Goal: Task Accomplishment & Management: Use online tool/utility

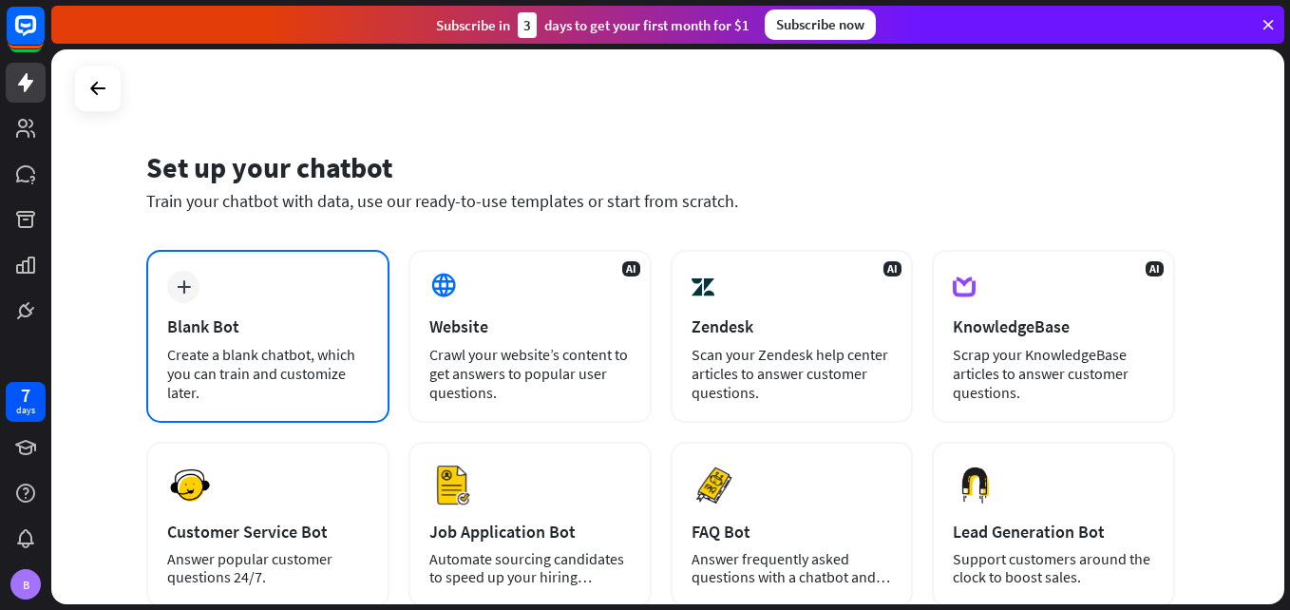
click at [199, 328] on div "Blank Bot" at bounding box center [267, 326] width 201 height 22
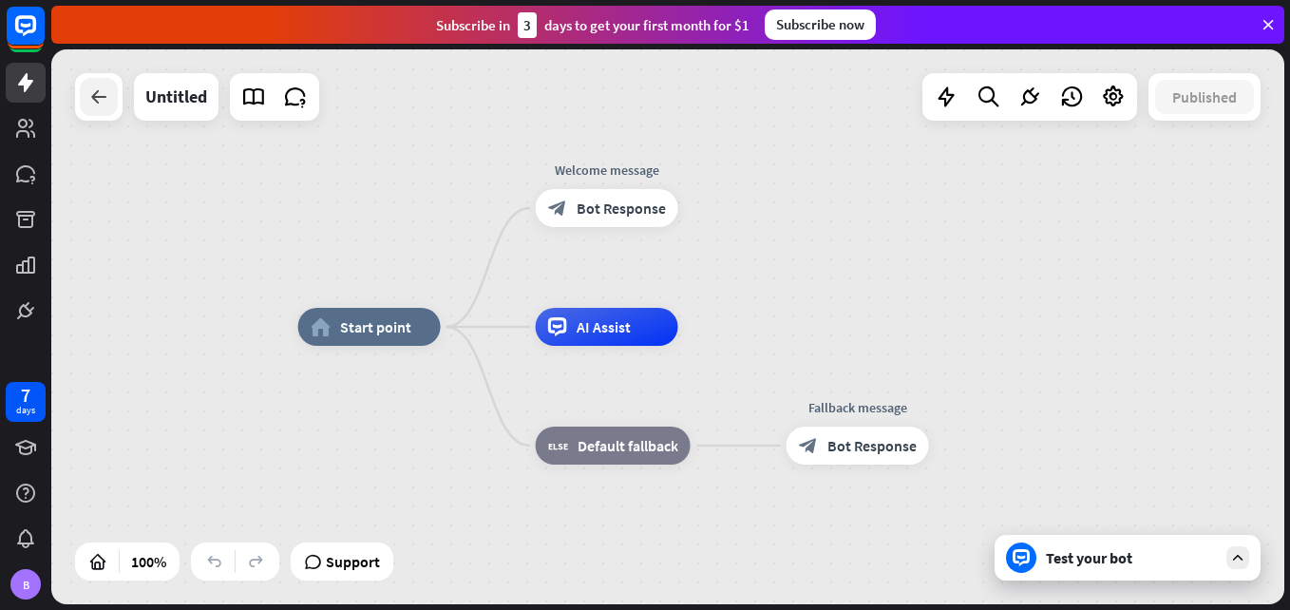
click at [96, 107] on icon at bounding box center [98, 96] width 23 height 23
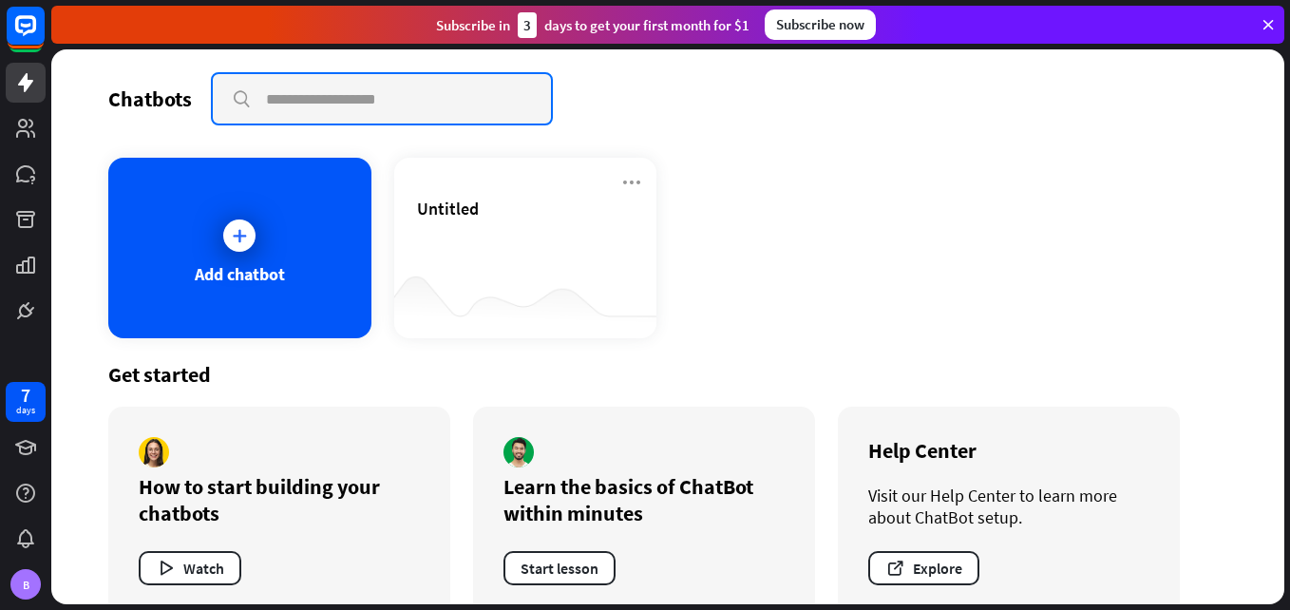
click at [302, 104] on input "text" at bounding box center [382, 98] width 338 height 49
paste input "**********"
type input "**********"
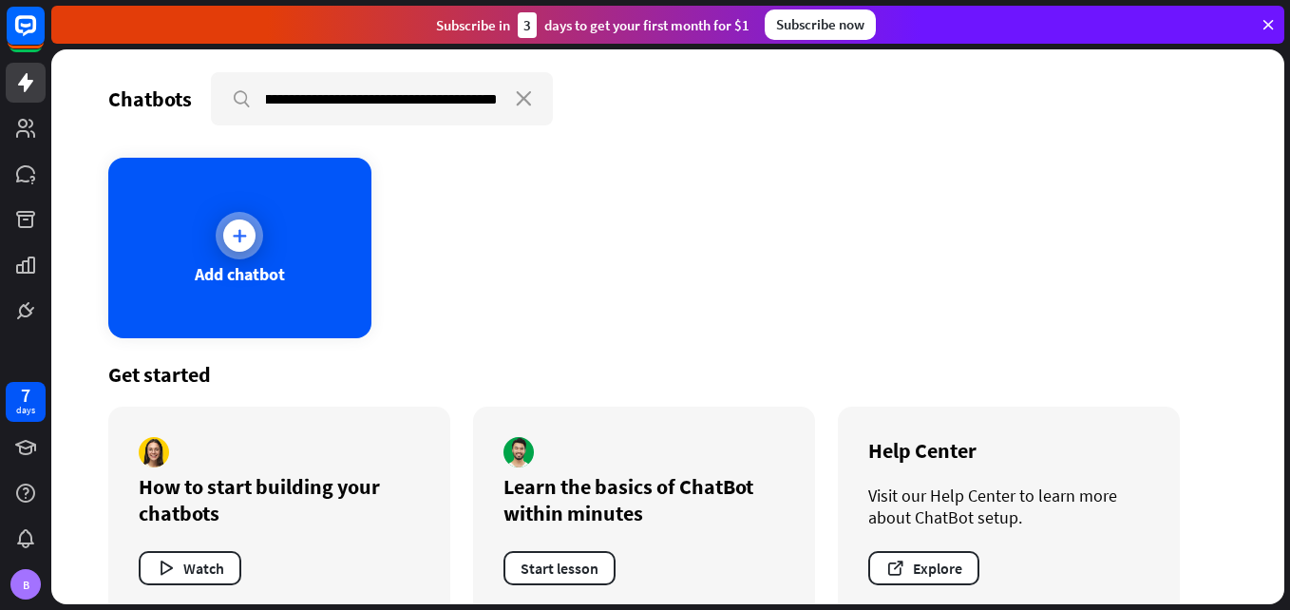
scroll to position [0, 0]
click at [266, 253] on div "Add chatbot" at bounding box center [239, 248] width 263 height 180
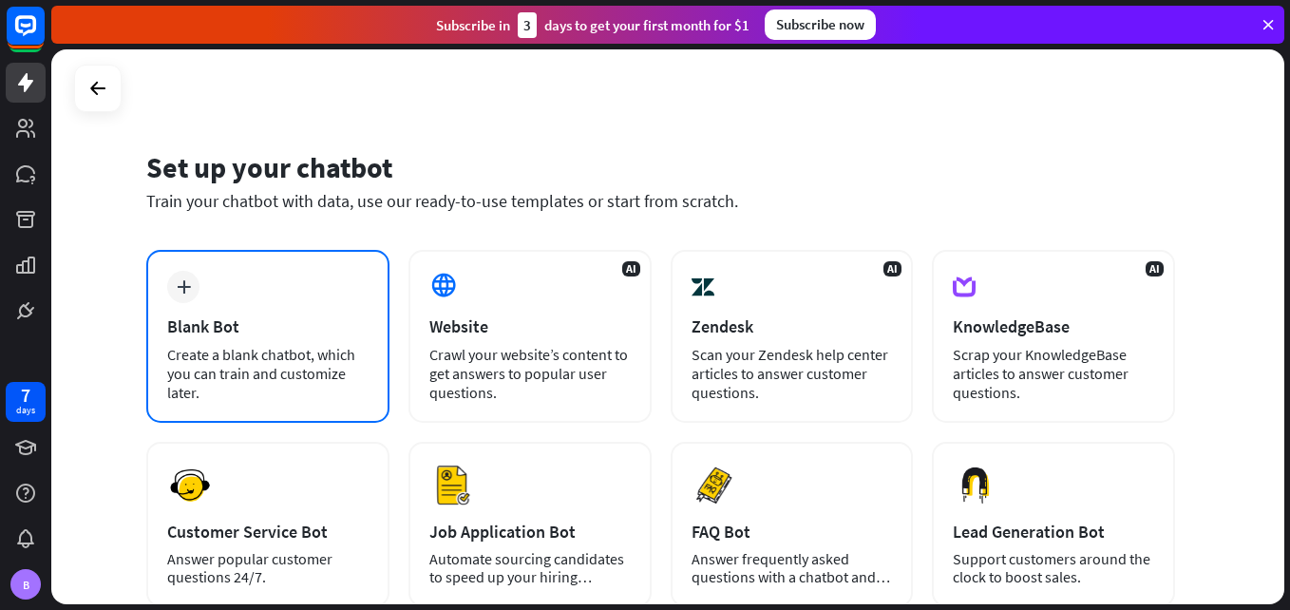
click at [192, 376] on div "Create a blank chatbot, which you can train and customize later." at bounding box center [267, 373] width 201 height 57
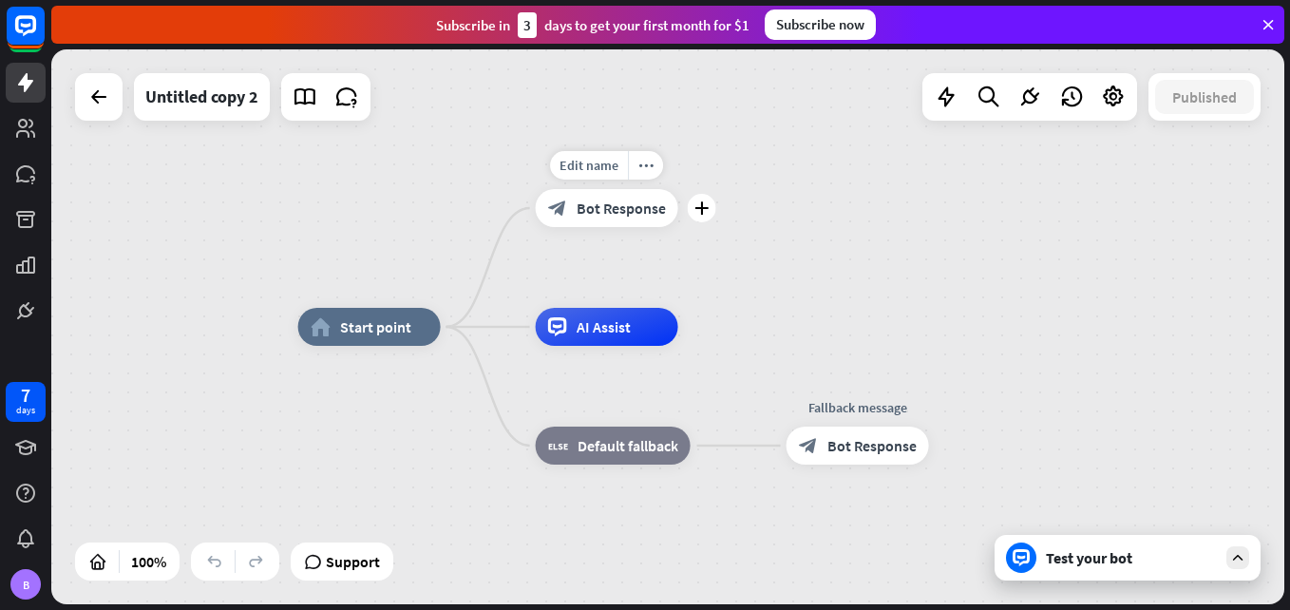
click at [608, 210] on span "Bot Response" at bounding box center [621, 208] width 89 height 19
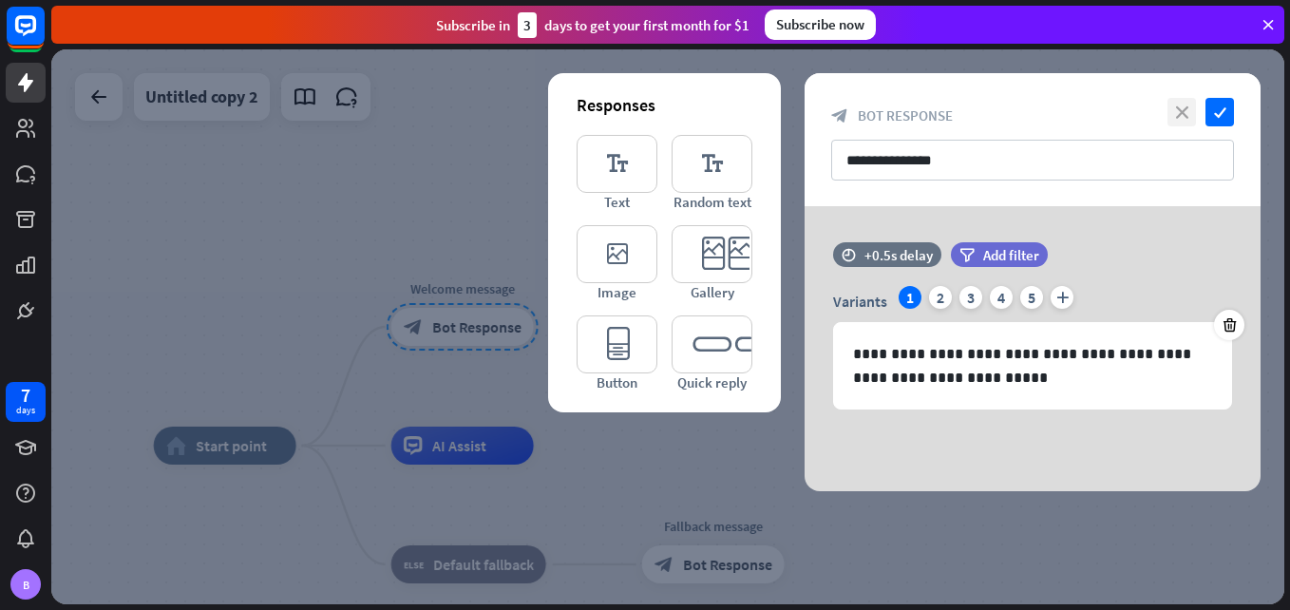
click at [1186, 102] on icon "close" at bounding box center [1181, 112] width 28 height 28
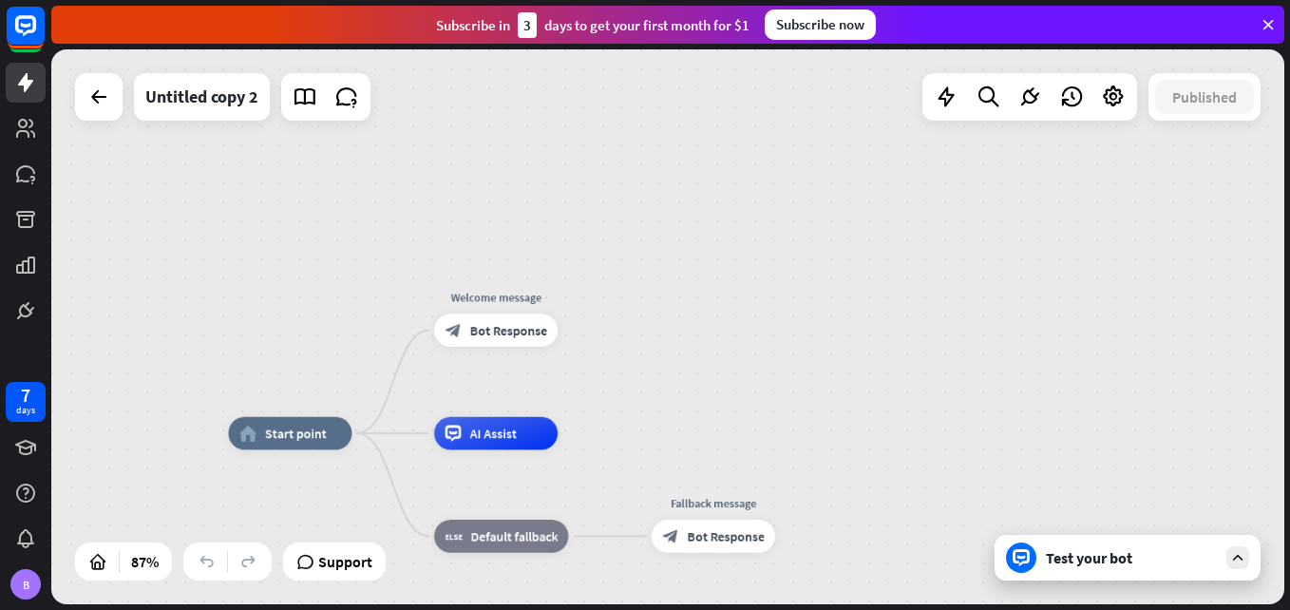
click at [1098, 562] on div "Test your bot" at bounding box center [1131, 557] width 171 height 19
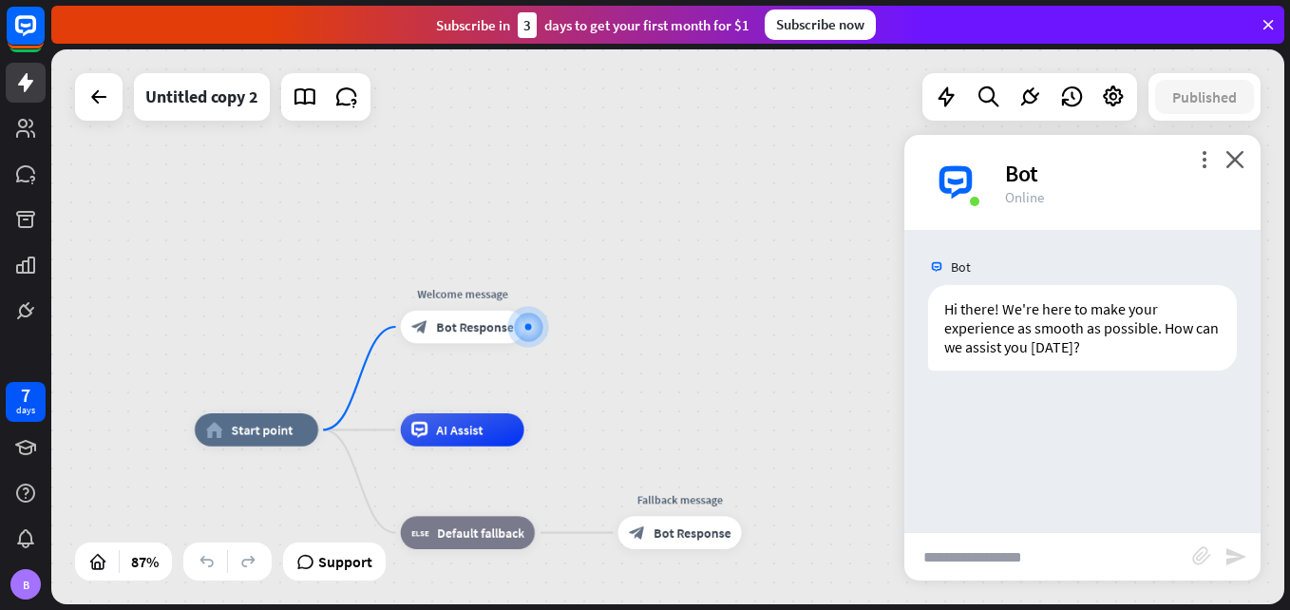
click at [975, 569] on input "text" at bounding box center [1048, 556] width 288 height 47
paste input "**********"
type input "**********"
drag, startPoint x: 1176, startPoint y: 556, endPoint x: 788, endPoint y: 533, distance: 388.2
click at [787, 535] on div "home_2 Start point Welcome message block_bot_response Bot Response AI Assist bl…" at bounding box center [667, 326] width 1233 height 555
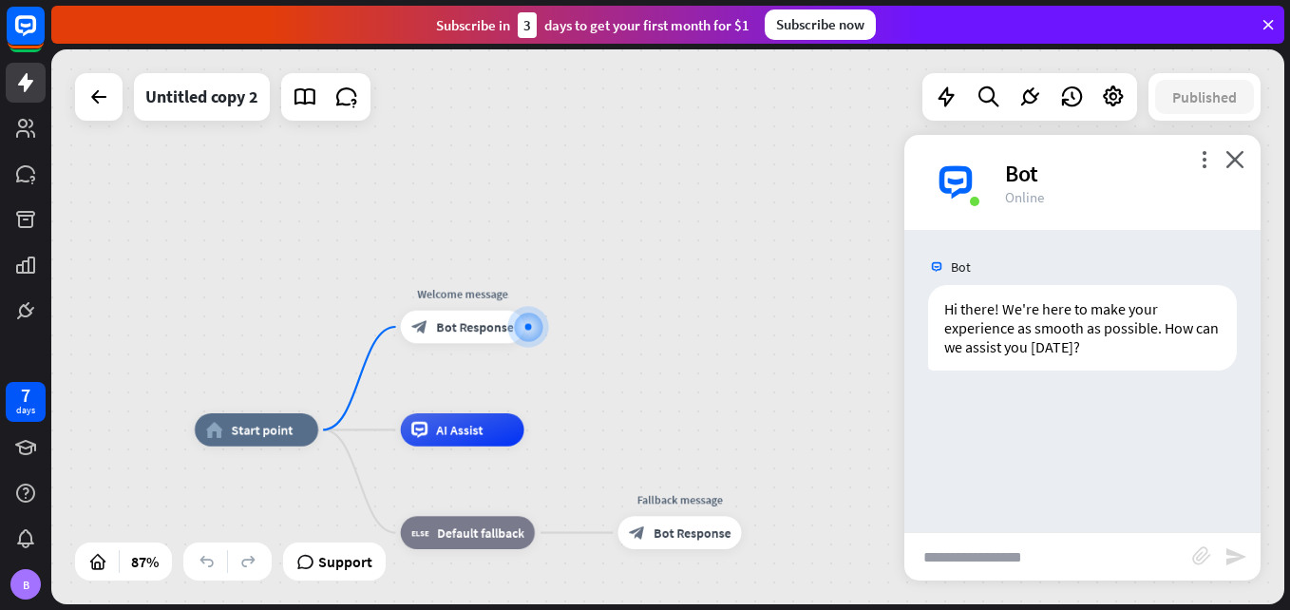
paste input "**********"
type input "**********"
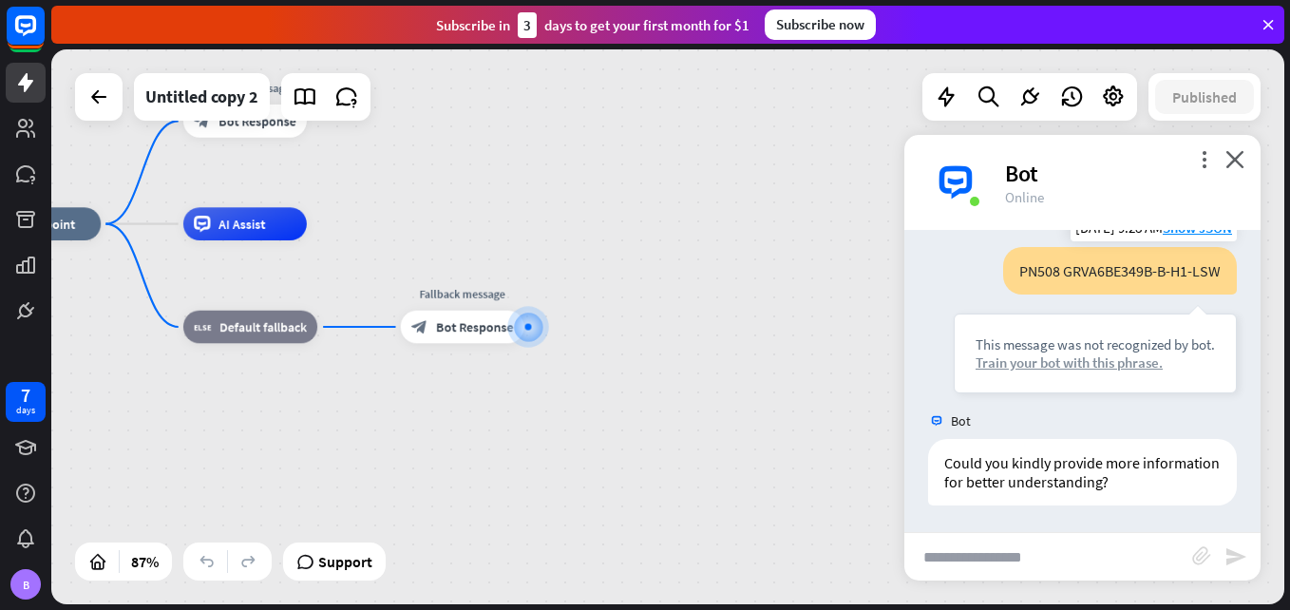
scroll to position [171, 0]
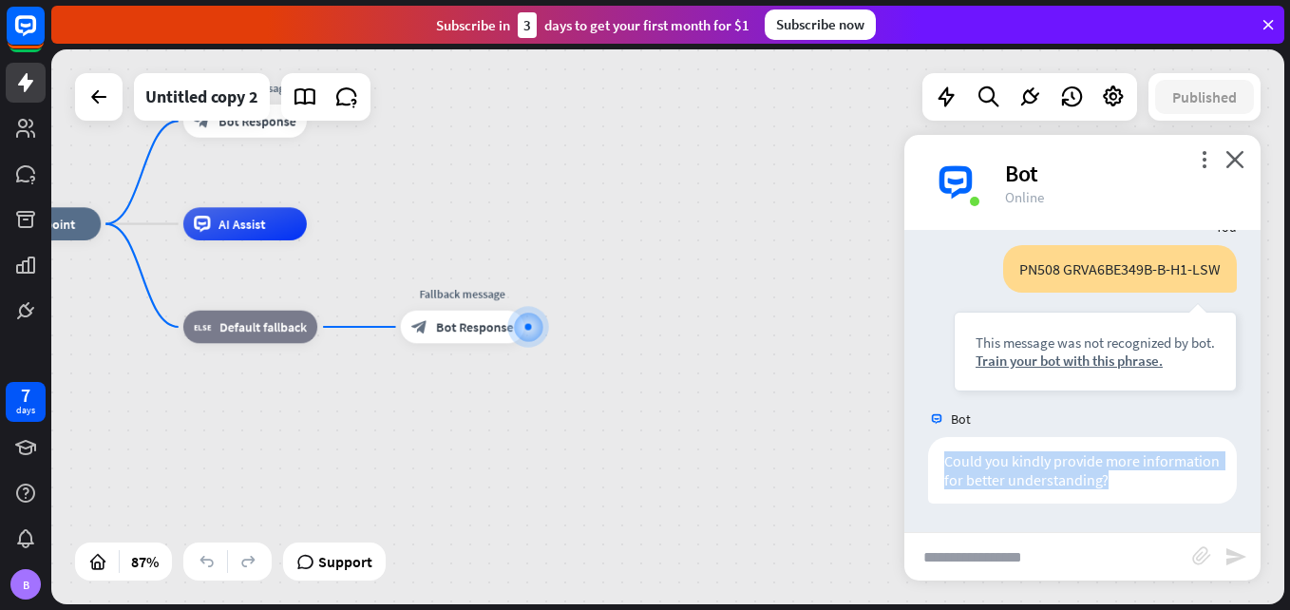
drag, startPoint x: 1154, startPoint y: 478, endPoint x: 929, endPoint y: 446, distance: 227.4
click at [929, 446] on div "Could you kindly provide more information for better understanding? [DATE] 9:28…" at bounding box center [1082, 475] width 356 height 76
copy div "Could you kindly provide more information for better understanding?"
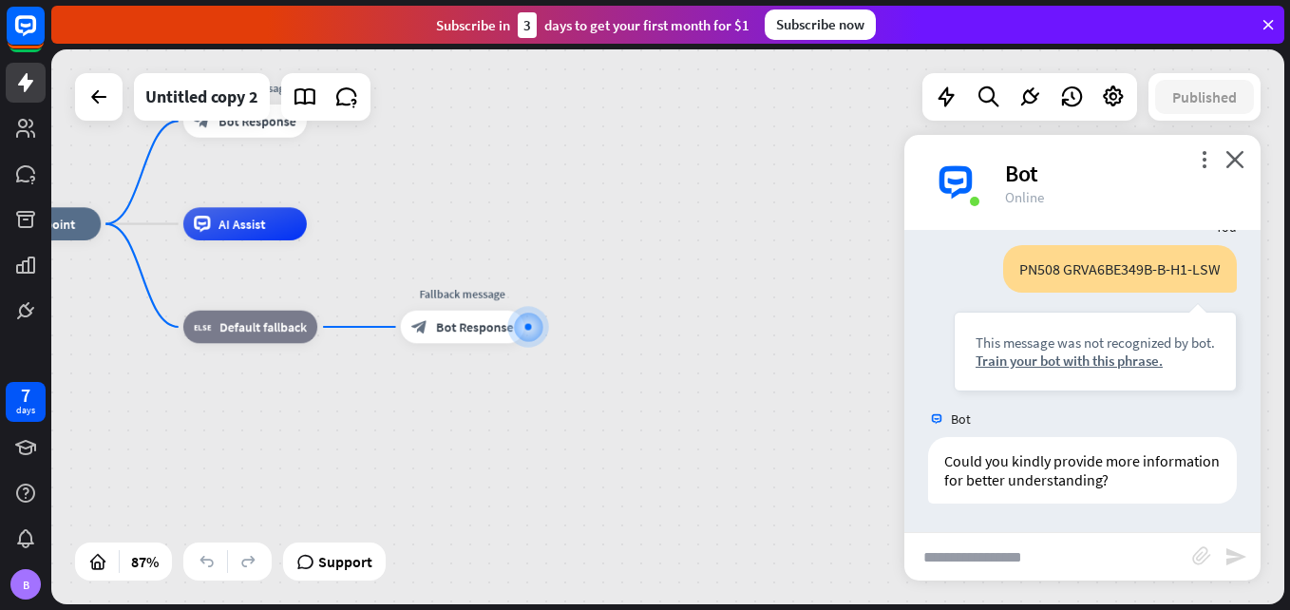
click at [968, 546] on input "text" at bounding box center [1048, 556] width 288 height 47
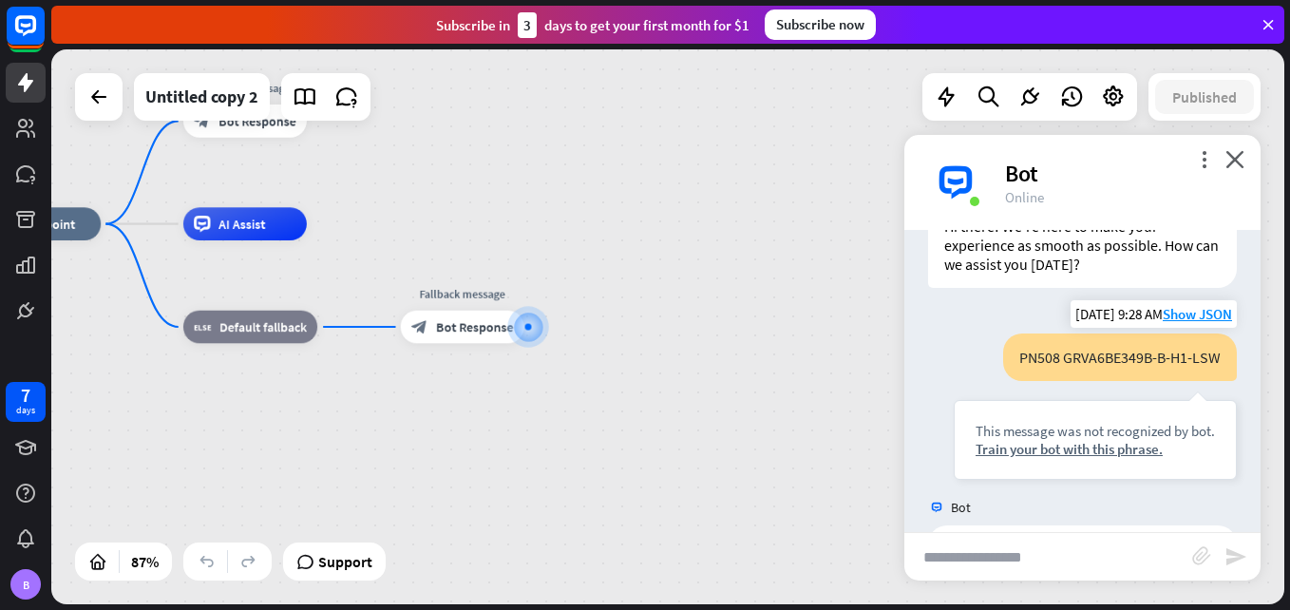
scroll to position [0, 0]
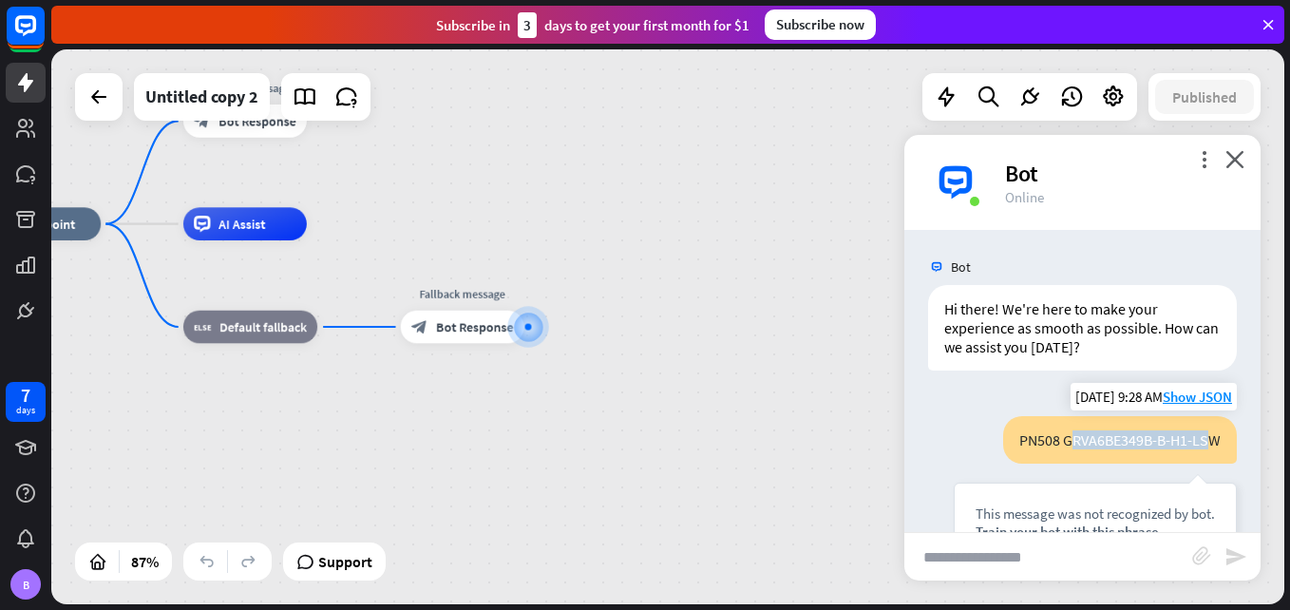
drag, startPoint x: 1053, startPoint y: 444, endPoint x: 1193, endPoint y: 444, distance: 139.6
click at [1193, 444] on div "PN508 GRVA6BE349B-B-H1-LSW" at bounding box center [1120, 439] width 234 height 47
drag, startPoint x: 1193, startPoint y: 444, endPoint x: 1205, endPoint y: 439, distance: 12.3
click at [1205, 439] on div "PN508 GRVA6BE349B-B-H1-LSW" at bounding box center [1120, 439] width 234 height 47
copy div "GRVA6BE349B-B-H1-LSW"
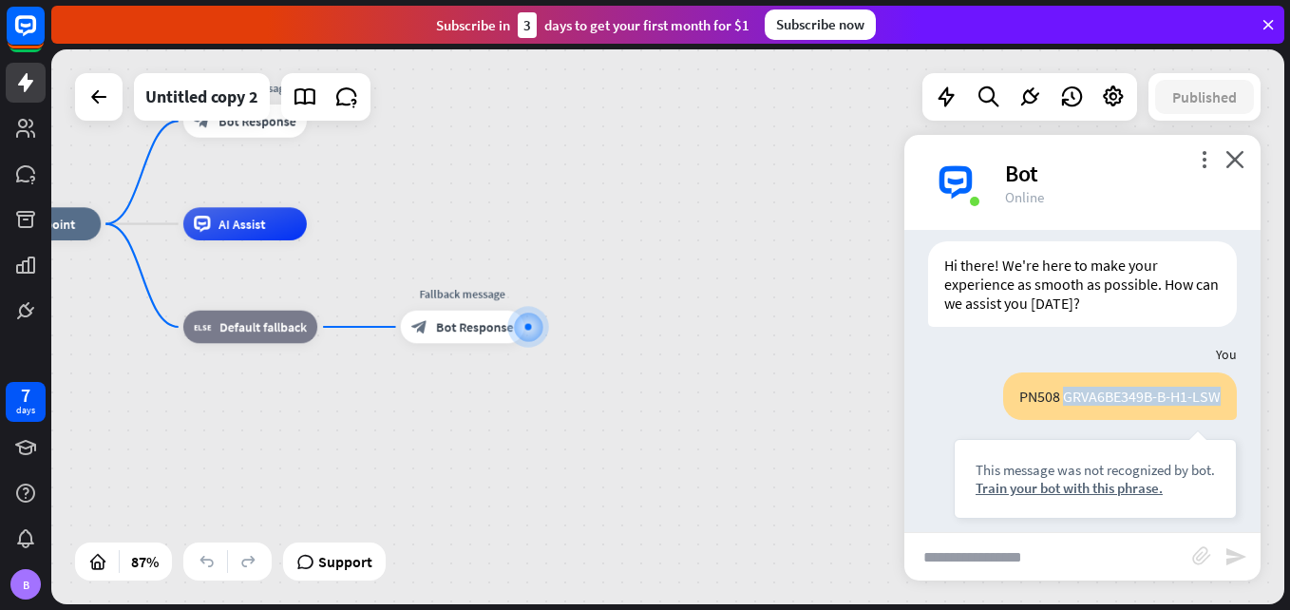
scroll to position [64, 0]
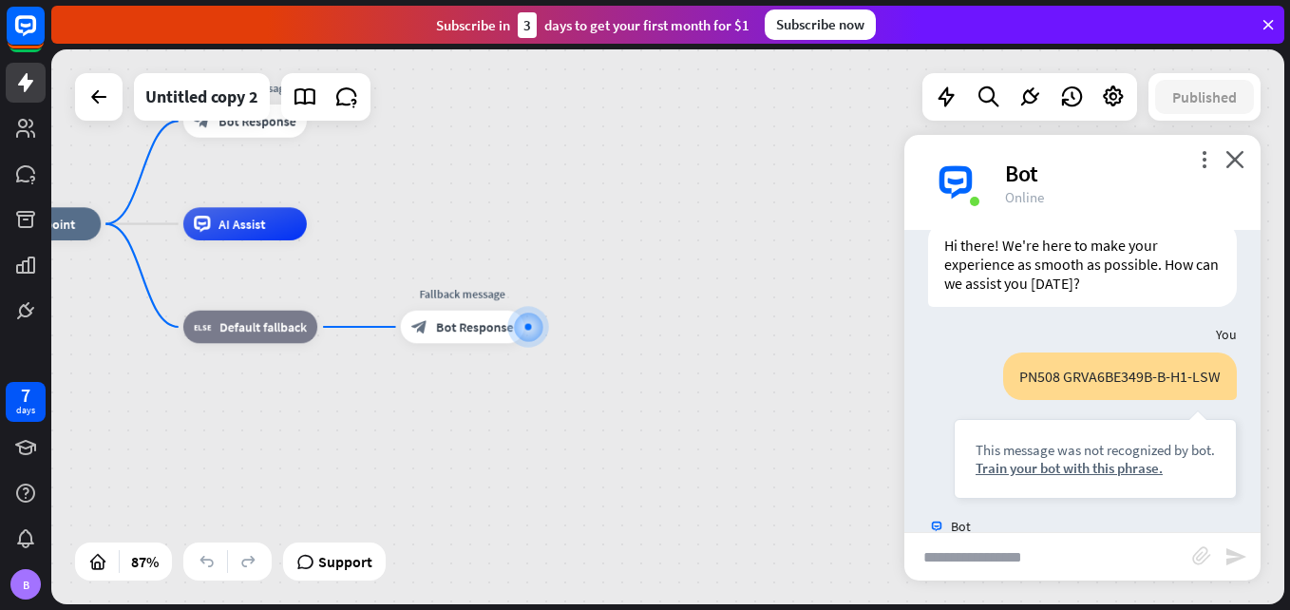
click at [972, 552] on input "text" at bounding box center [1048, 556] width 288 height 47
paste input "**********"
type input "**********"
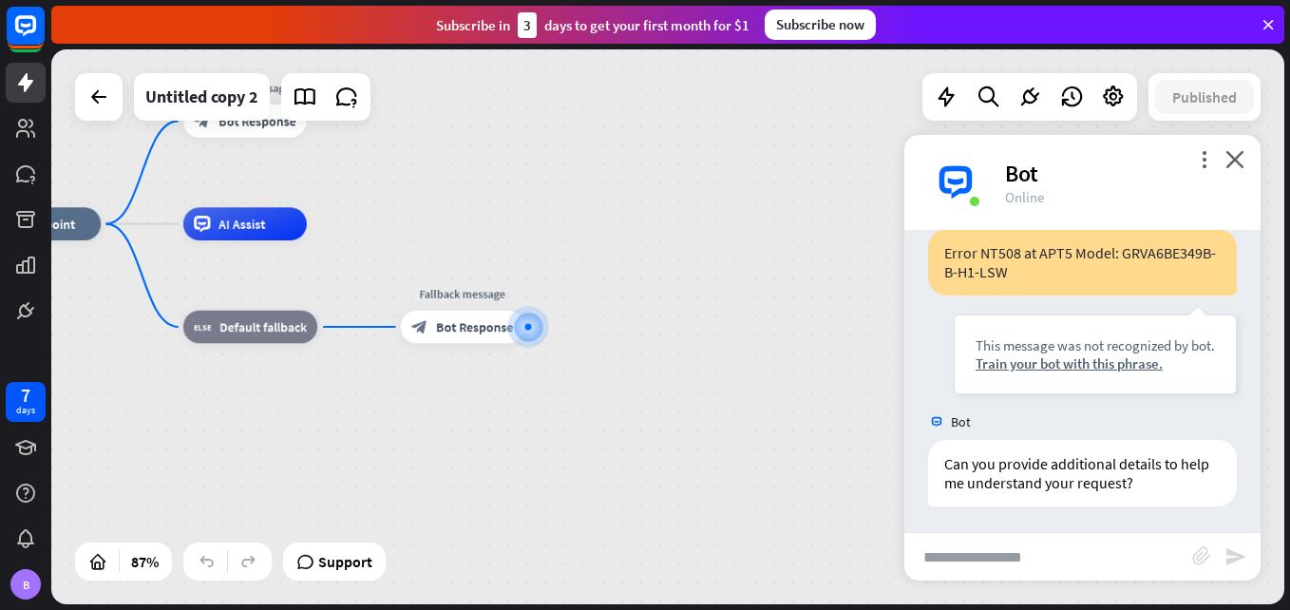
scroll to position [494, 0]
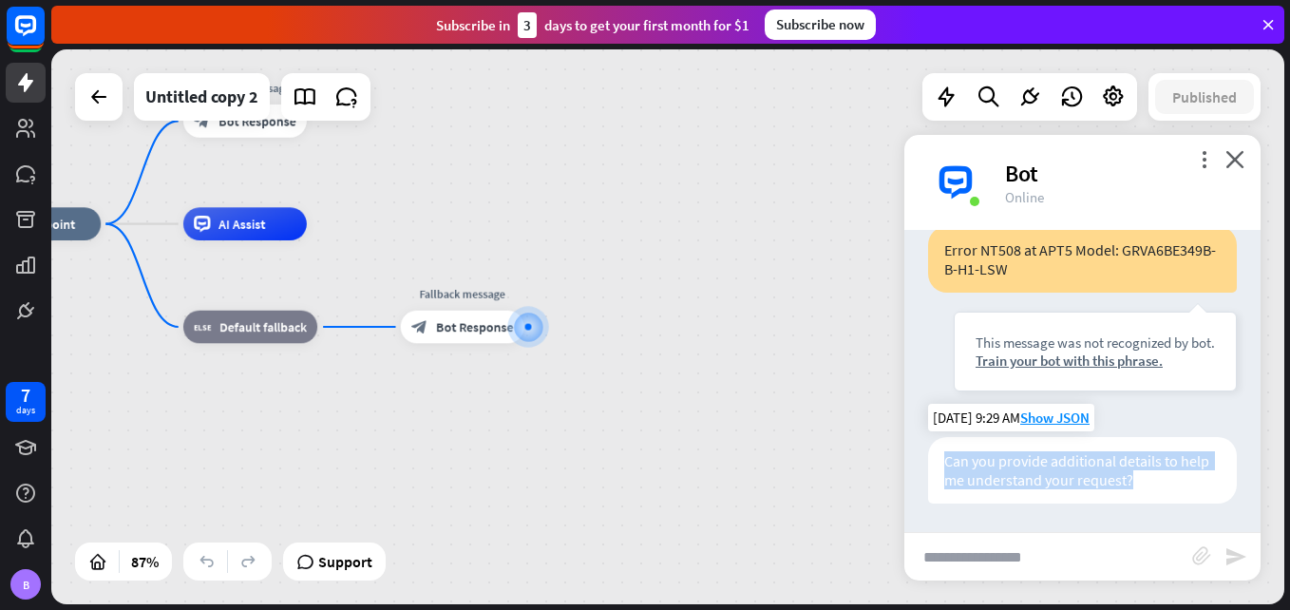
drag, startPoint x: 1160, startPoint y: 487, endPoint x: 939, endPoint y: 462, distance: 221.9
click at [939, 462] on div "Can you provide additional details to help me understand your request?" at bounding box center [1082, 470] width 309 height 66
copy div "Can you provide additional details to help me understand your request?"
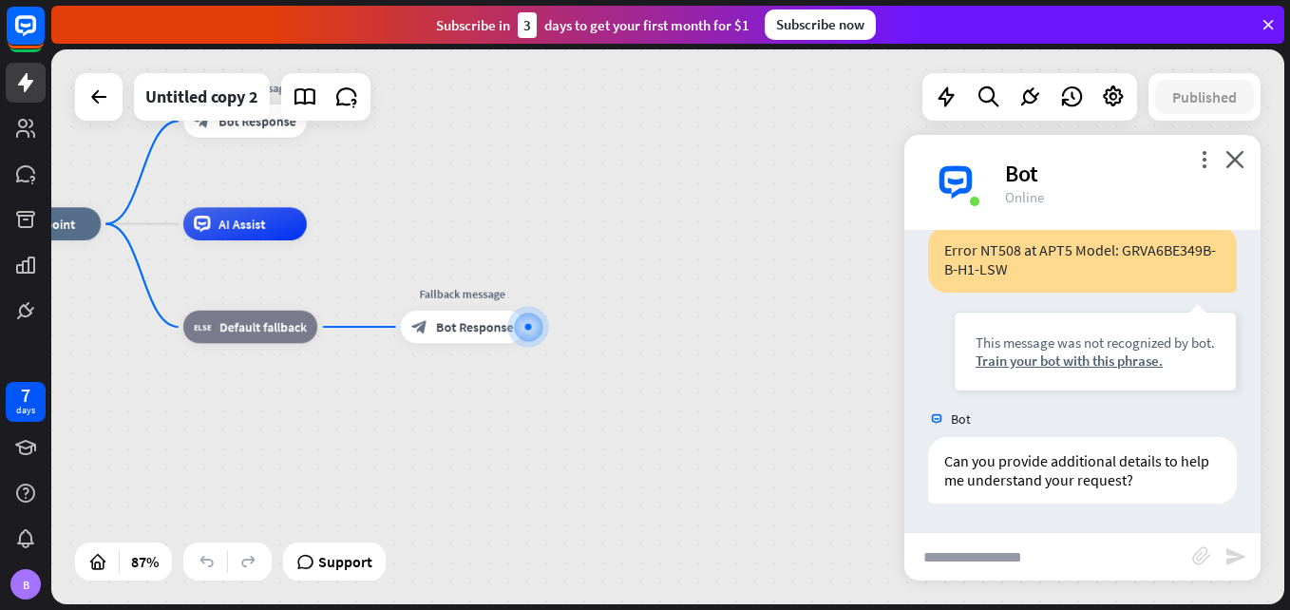
click at [954, 568] on input "text" at bounding box center [1048, 556] width 288 height 47
paste input "**********"
type input "**********"
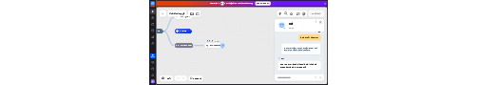
scroll to position [798, 0]
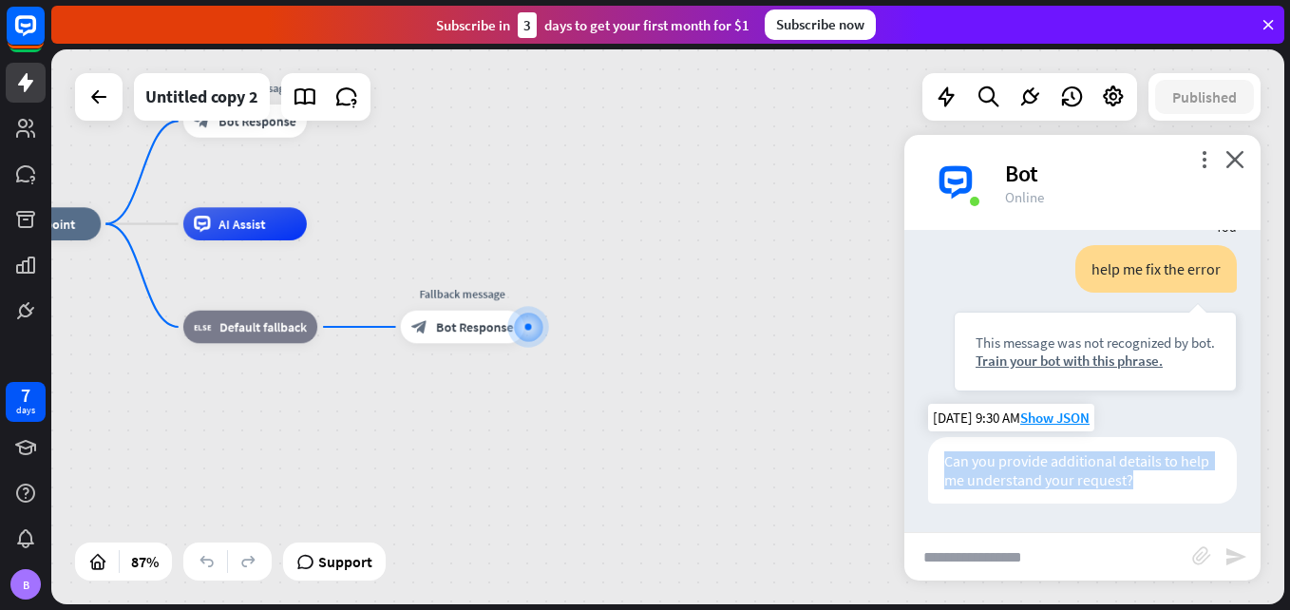
drag, startPoint x: 1162, startPoint y: 486, endPoint x: 940, endPoint y: 461, distance: 222.8
click at [940, 461] on div "Can you provide additional details to help me understand your request?" at bounding box center [1082, 470] width 309 height 66
copy div "Can you provide additional details to help me understand your request?"
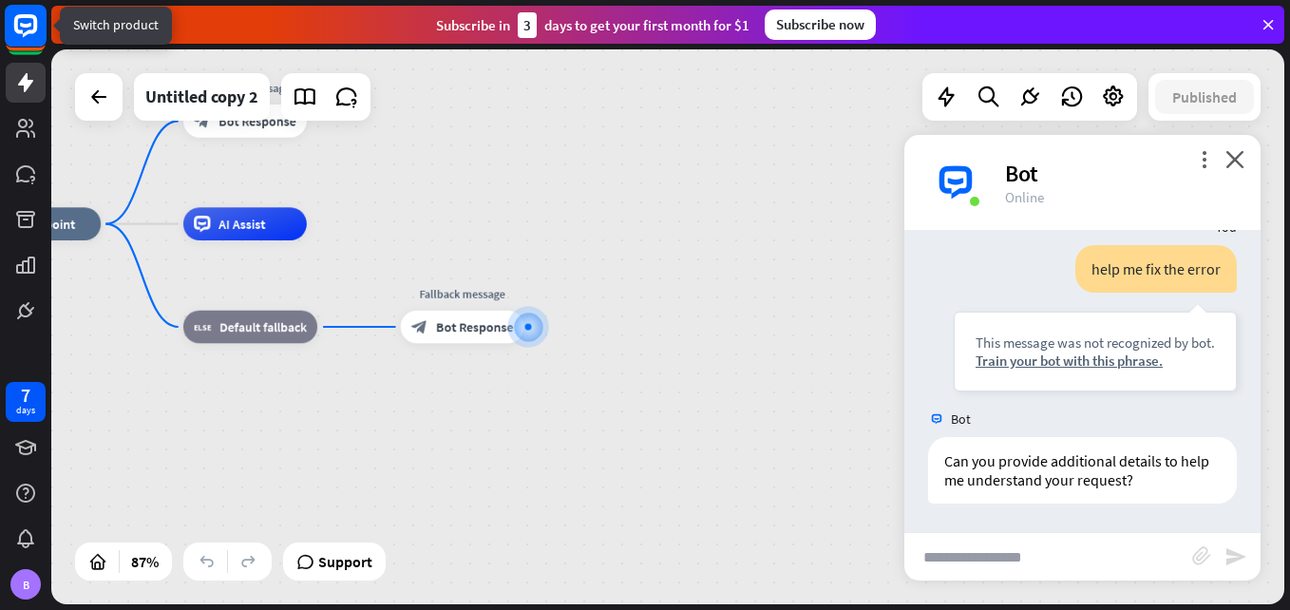
click at [18, 37] on rect at bounding box center [26, 26] width 42 height 42
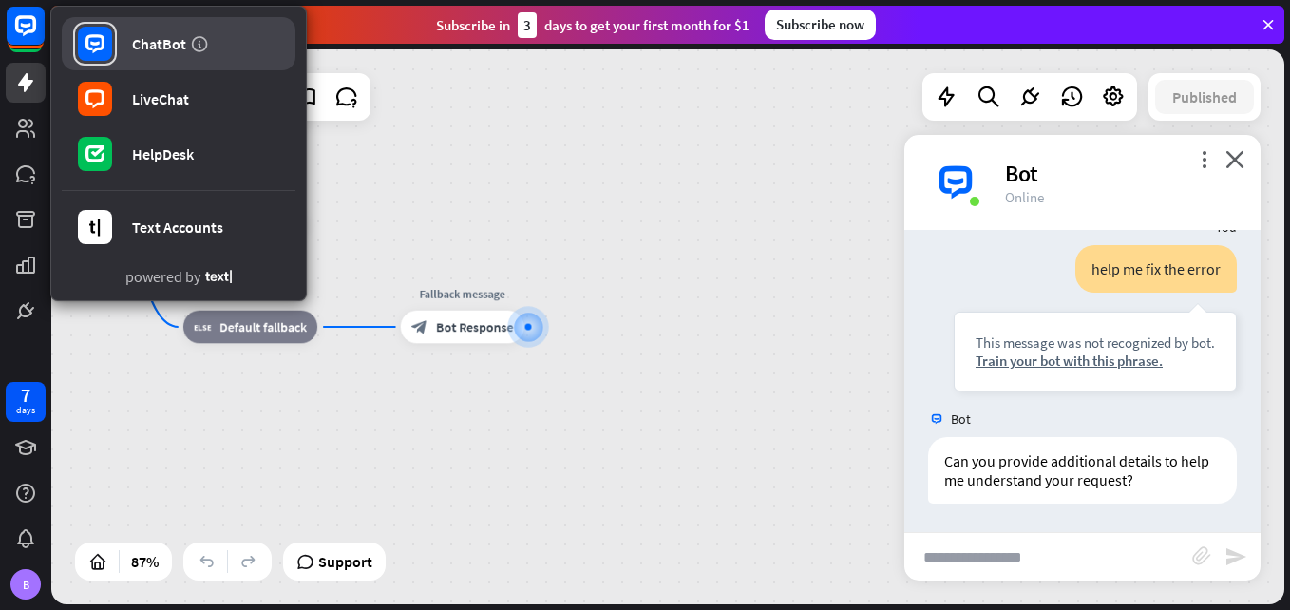
click at [133, 48] on div "ChatBot" at bounding box center [159, 43] width 54 height 19
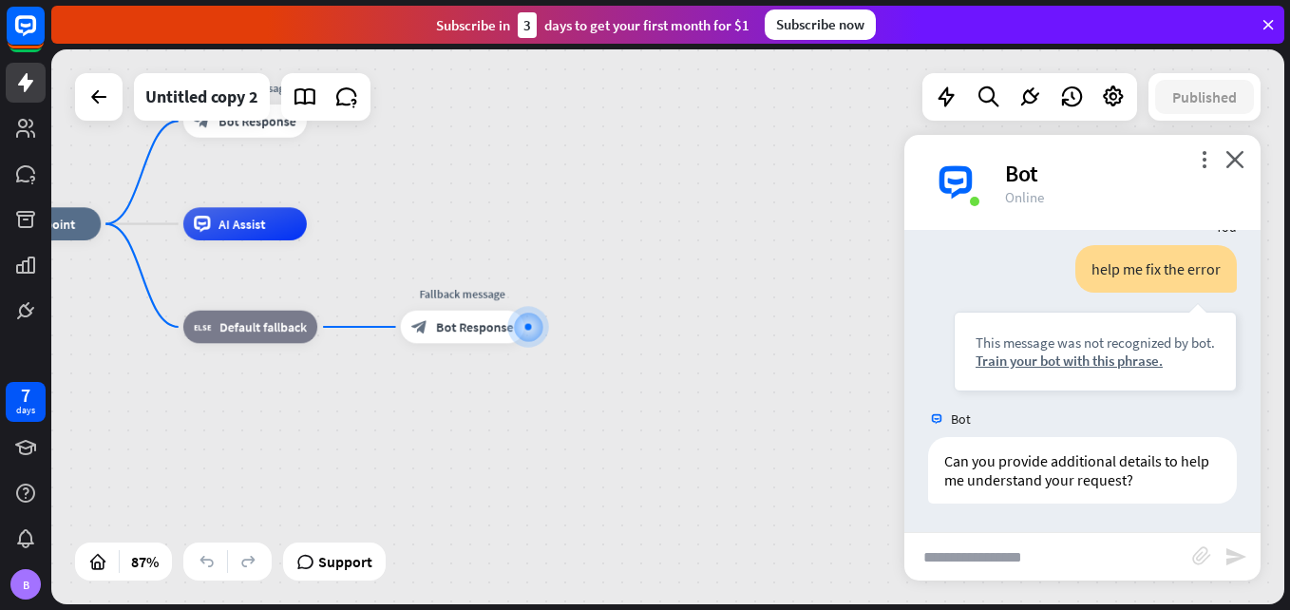
click at [984, 560] on input "text" at bounding box center [1048, 556] width 288 height 47
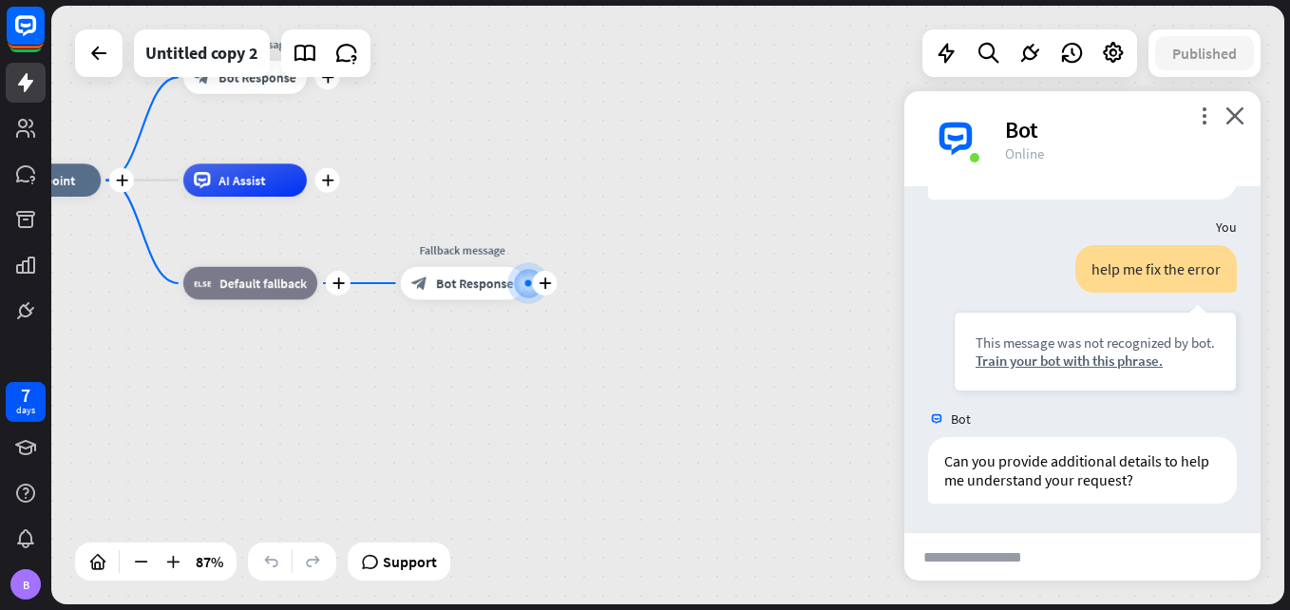
scroll to position [917, 0]
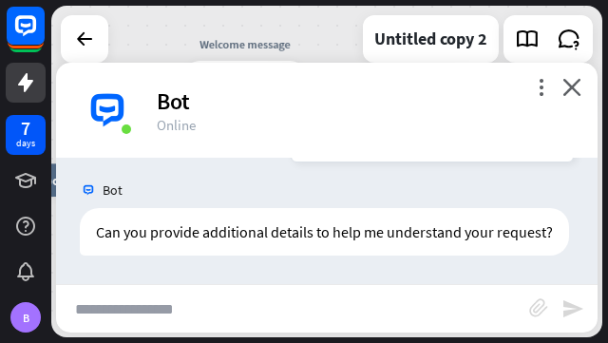
click at [128, 317] on input "text" at bounding box center [292, 308] width 473 height 47
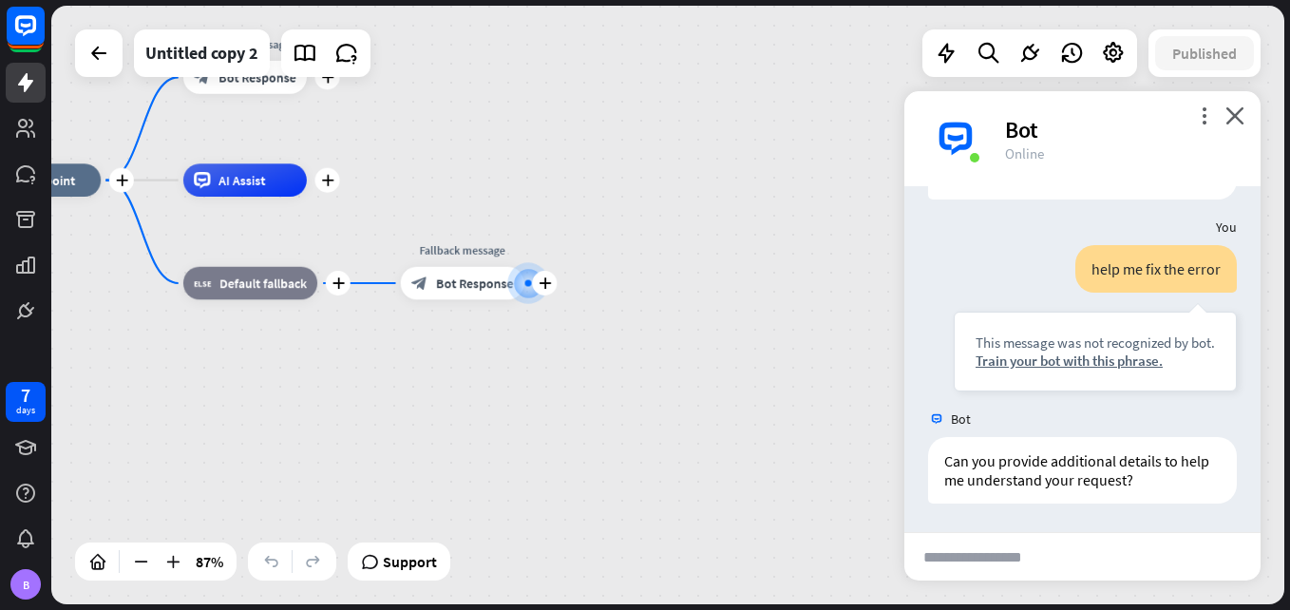
scroll to position [798, 0]
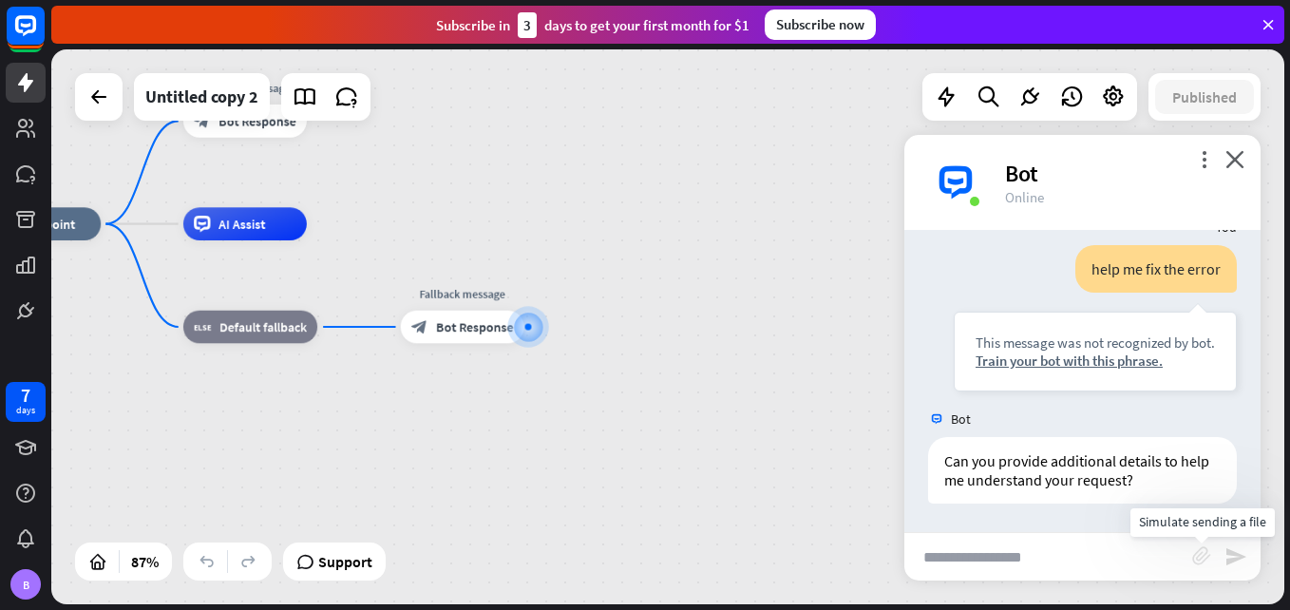
click at [1208, 550] on icon "block_attachment" at bounding box center [1201, 555] width 19 height 19
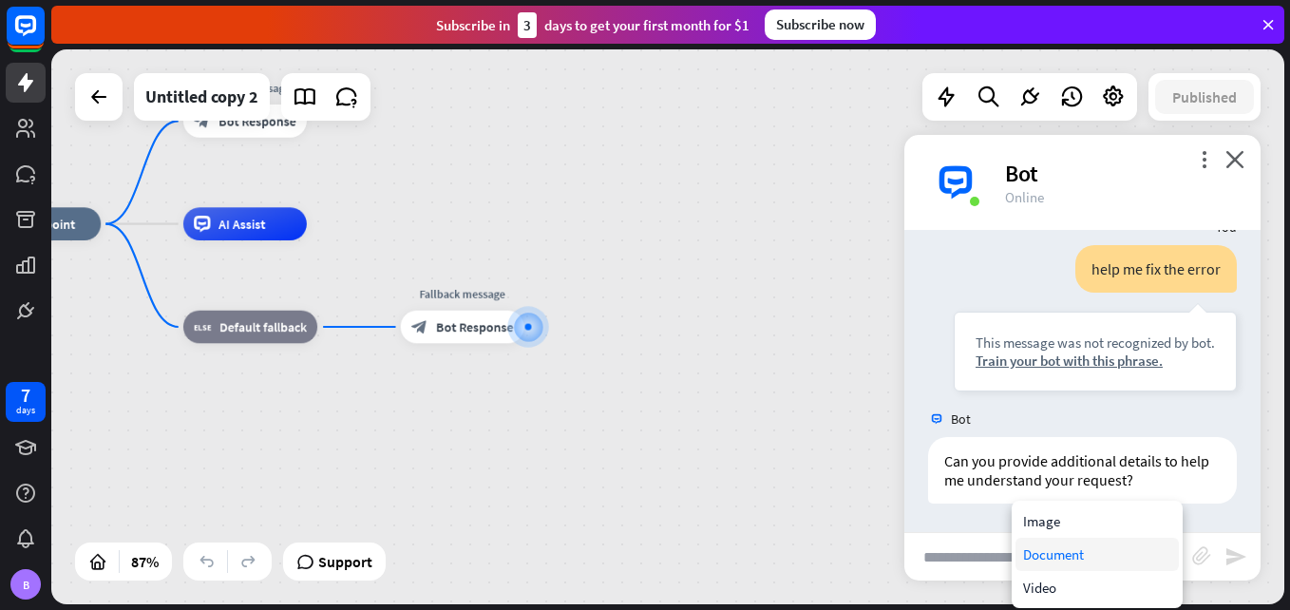
click at [1064, 560] on div "Document" at bounding box center [1096, 554] width 163 height 33
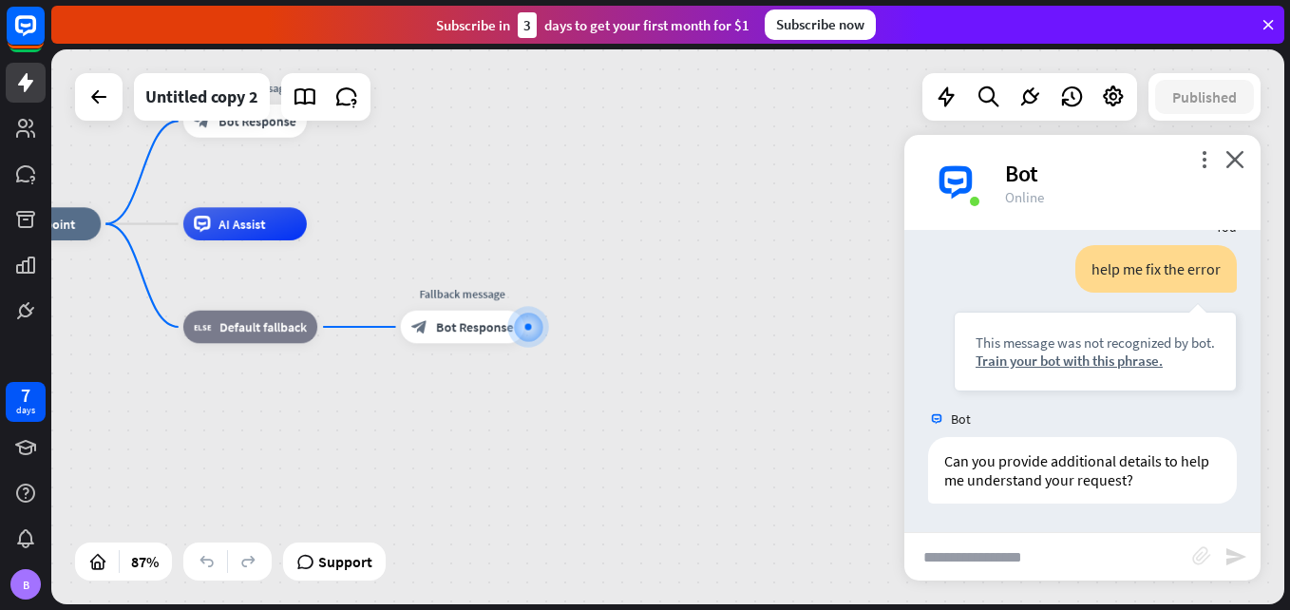
click at [1197, 557] on icon "block_attachment" at bounding box center [1201, 555] width 19 height 19
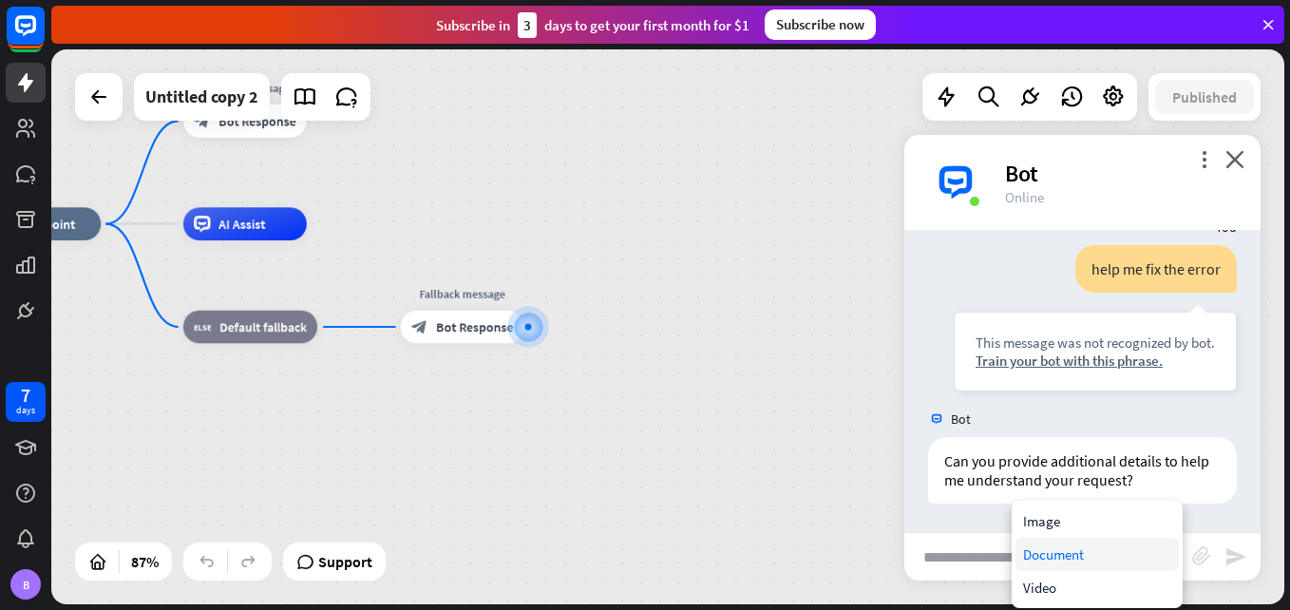
click at [1080, 559] on div "Document" at bounding box center [1096, 554] width 163 height 33
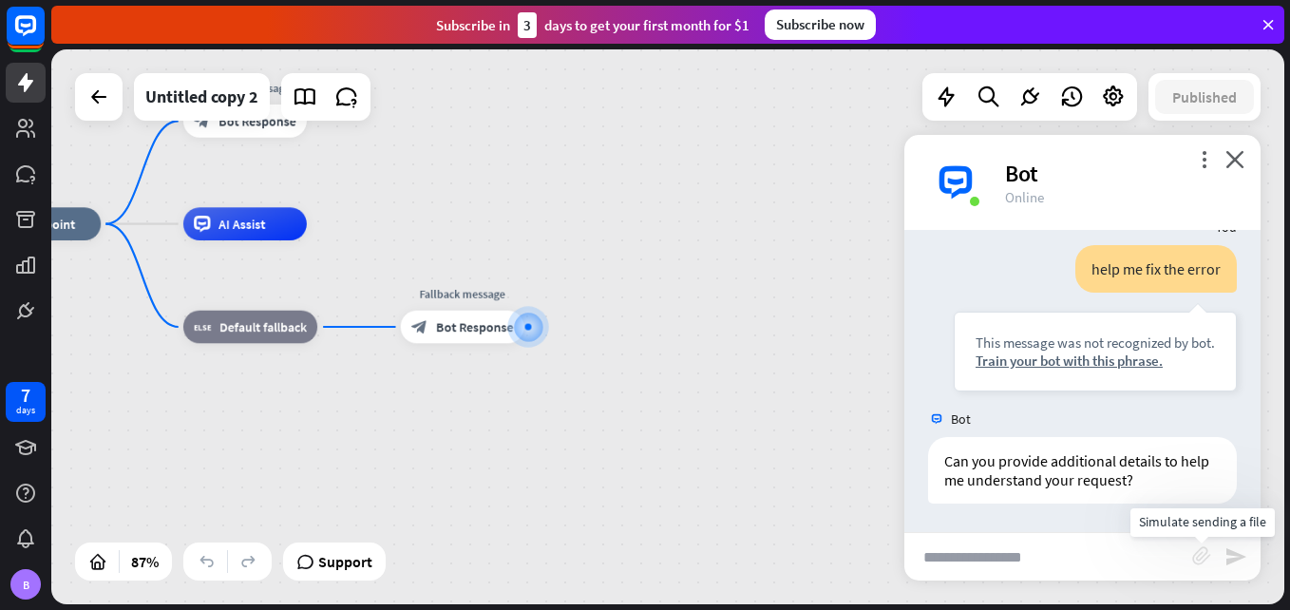
click at [1202, 553] on icon "block_attachment" at bounding box center [1201, 555] width 19 height 19
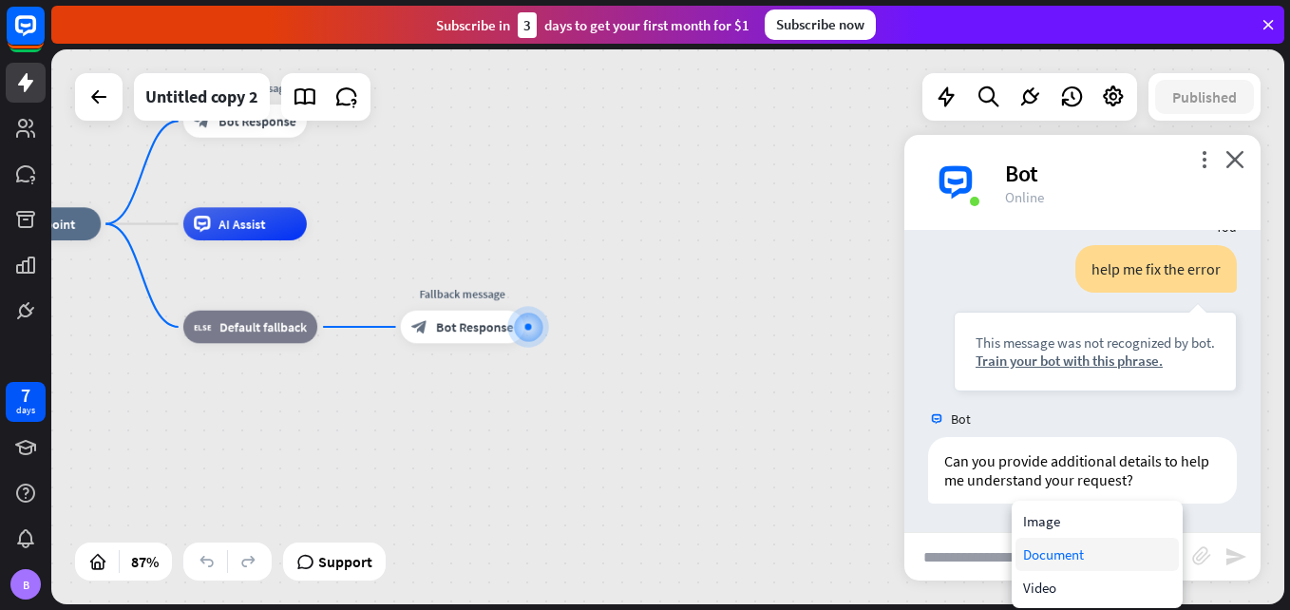
click at [1121, 549] on div "Document" at bounding box center [1096, 554] width 163 height 33
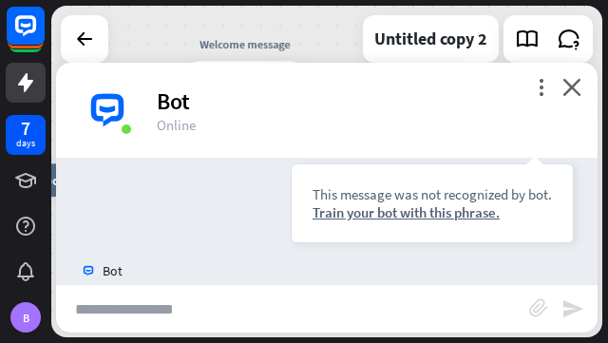
scroll to position [917, 0]
